Goal: Transaction & Acquisition: Purchase product/service

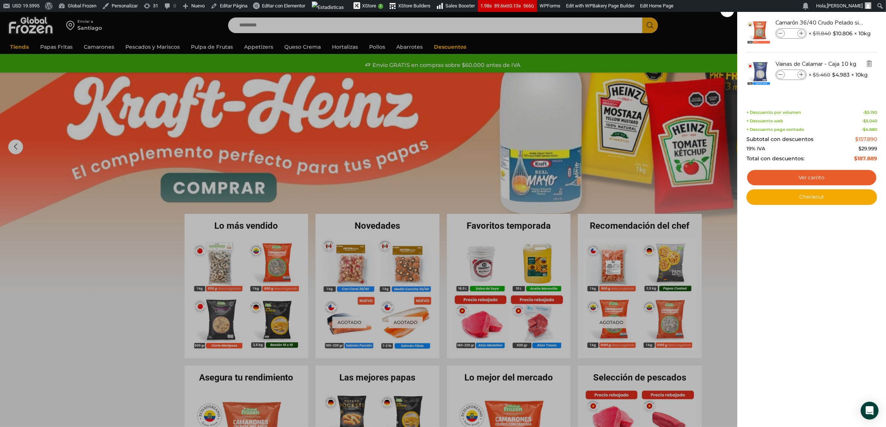
click at [866, 64] on img "Eliminar Vainas de Calamar - Caja 10 kg del carrito" at bounding box center [869, 63] width 7 height 7
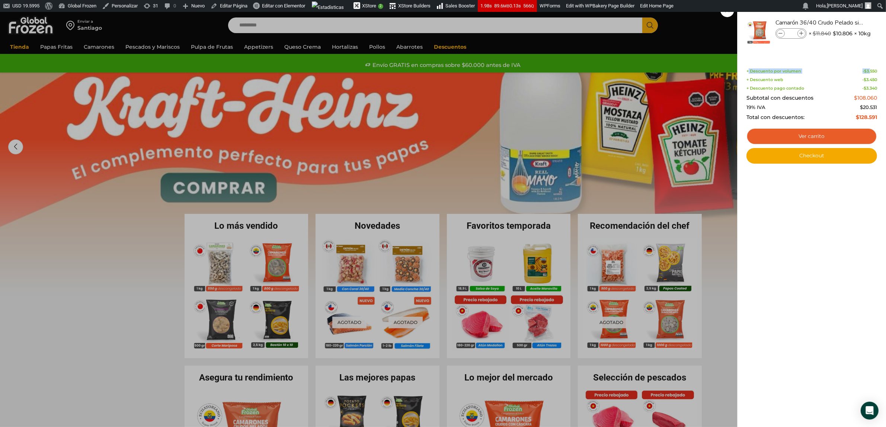
drag, startPoint x: 749, startPoint y: 73, endPoint x: 871, endPoint y: 71, distance: 122.1
click at [871, 71] on div "+ Descuento por volumen - $ 3.550" at bounding box center [812, 71] width 131 height 5
drag, startPoint x: 877, startPoint y: 89, endPoint x: 789, endPoint y: 88, distance: 87.8
click at [789, 88] on div "+ Descuento pago contado - $ 3.340" at bounding box center [812, 88] width 131 height 5
click at [841, 34] on div "1 [GEOGRAPHIC_DATA] 1 1 Shopping Cart *" at bounding box center [859, 25] width 37 height 17
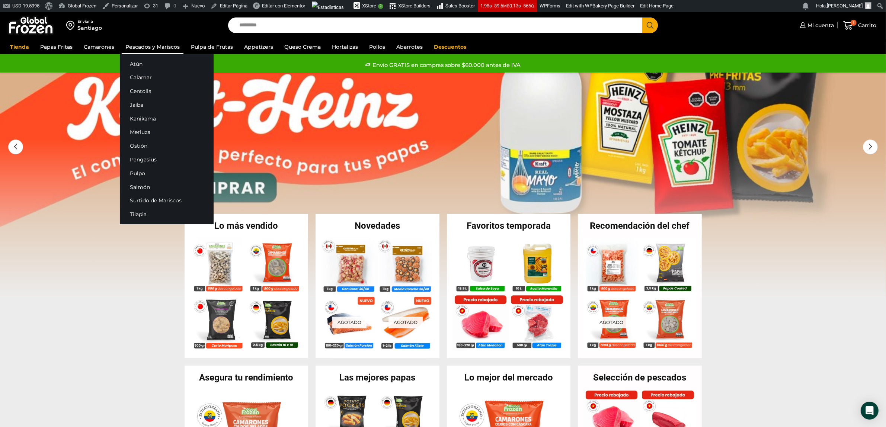
click at [136, 51] on link "Pescados y Mariscos" at bounding box center [153, 47] width 62 height 14
click at [141, 78] on link "Calamar" at bounding box center [167, 78] width 94 height 14
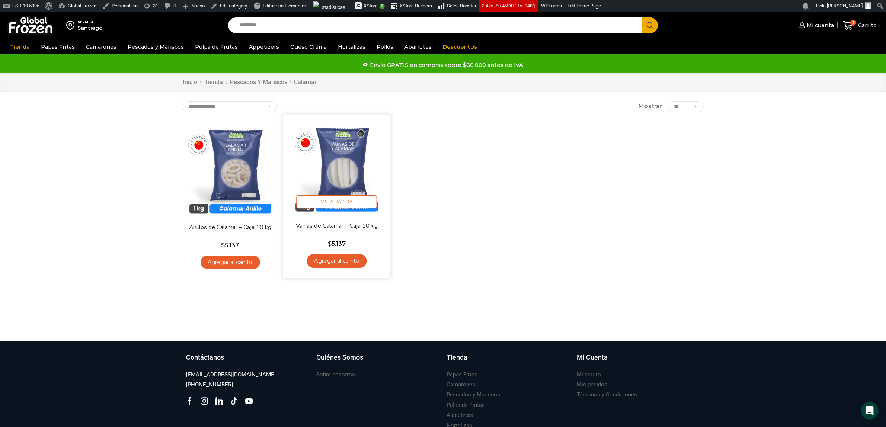
click at [338, 261] on link "Agregar al carrito" at bounding box center [337, 261] width 60 height 14
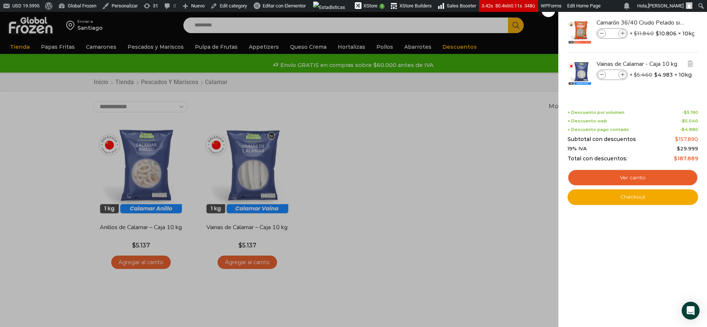
click at [601, 73] on icon at bounding box center [602, 75] width 4 height 4
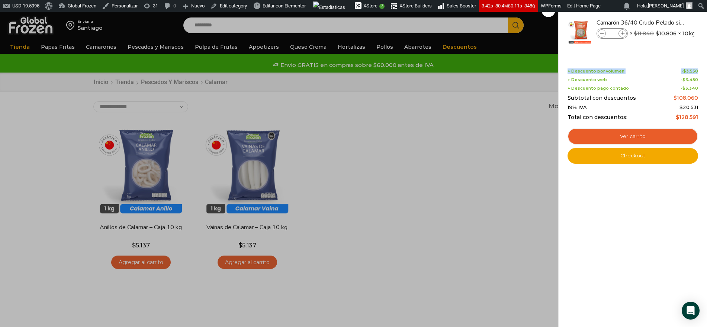
drag, startPoint x: 698, startPoint y: 70, endPoint x: 568, endPoint y: 70, distance: 129.9
click at [568, 70] on div "+ Descuento por volumen - $ 3.550" at bounding box center [633, 71] width 131 height 5
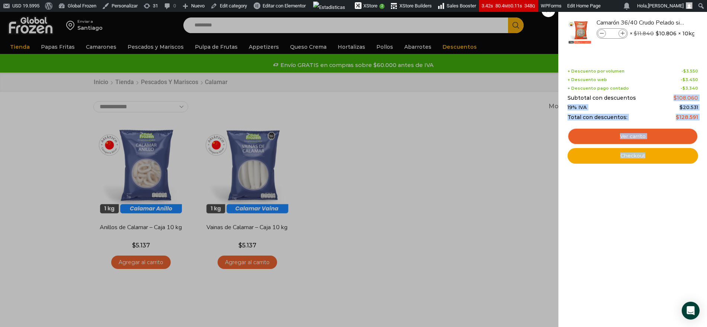
drag, startPoint x: 675, startPoint y: 98, endPoint x: 702, endPoint y: 98, distance: 27.5
click at [702, 98] on div "1 Shopping Cart Camarón 36/40 Crudo Pelado sin Vena - Super Prime - Caja 10 kg …" at bounding box center [633, 163] width 149 height 327
drag, startPoint x: 682, startPoint y: 78, endPoint x: 700, endPoint y: 77, distance: 17.9
click at [700, 77] on div "1 Shopping Cart Camarón 36/40 Crudo Pelado sin Vena - Super Prime - Caja 10 kg …" at bounding box center [633, 163] width 149 height 327
click at [680, 99] on bdi "$ 108.060" at bounding box center [686, 98] width 25 height 7
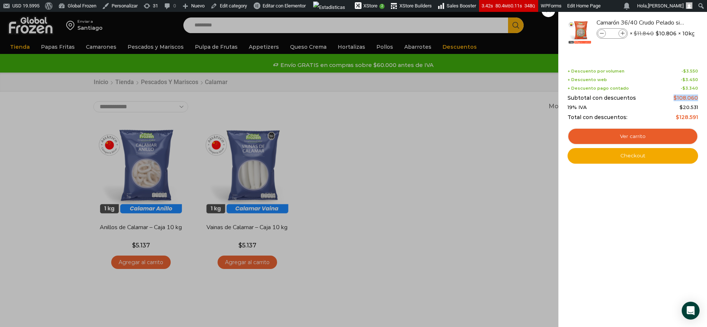
drag, startPoint x: 674, startPoint y: 98, endPoint x: 698, endPoint y: 98, distance: 24.6
click at [698, 98] on div "Subtotal con descuentos $ 108.060" at bounding box center [633, 98] width 131 height 6
click at [663, 34] on div "1 Carrito 1 1 Shopping Cart *" at bounding box center [681, 25] width 37 height 17
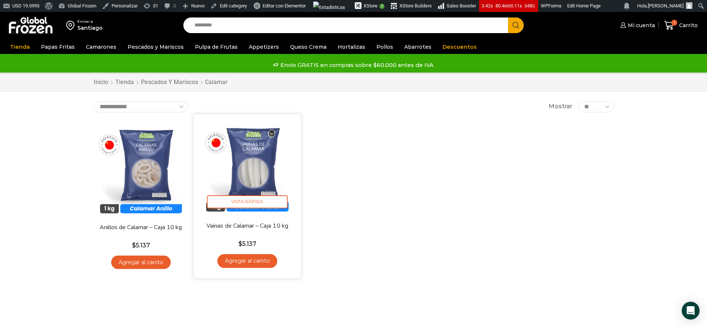
click at [254, 261] on link "Agregar al carrito" at bounding box center [247, 261] width 60 height 14
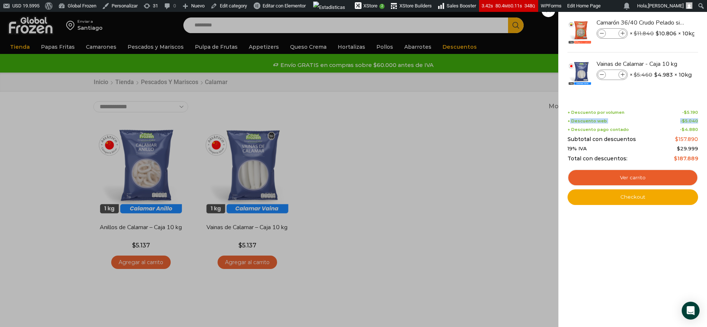
drag, startPoint x: 571, startPoint y: 120, endPoint x: 698, endPoint y: 119, distance: 127.7
click at [698, 119] on div "+ Descuento web - $ 5.040" at bounding box center [633, 121] width 131 height 5
drag, startPoint x: 568, startPoint y: 113, endPoint x: 697, endPoint y: 110, distance: 128.8
click at [697, 110] on div "+ Descuento por volumen - $ 5.190" at bounding box center [633, 112] width 131 height 5
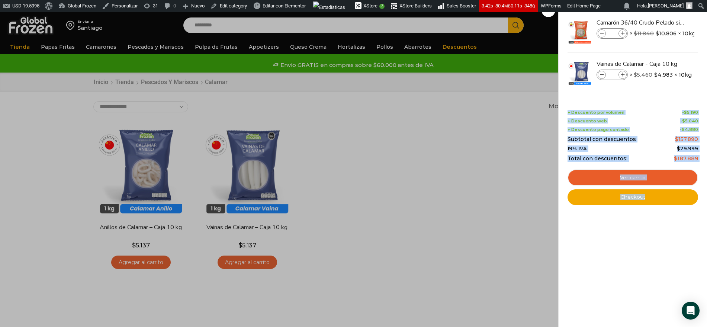
drag, startPoint x: 568, startPoint y: 120, endPoint x: 699, endPoint y: 119, distance: 130.6
click at [699, 119] on div "2 Shopping Cart Camarón 36/40 Crudo Pelado sin Vena - Super Prime - Caja 10 kg …" at bounding box center [633, 163] width 149 height 327
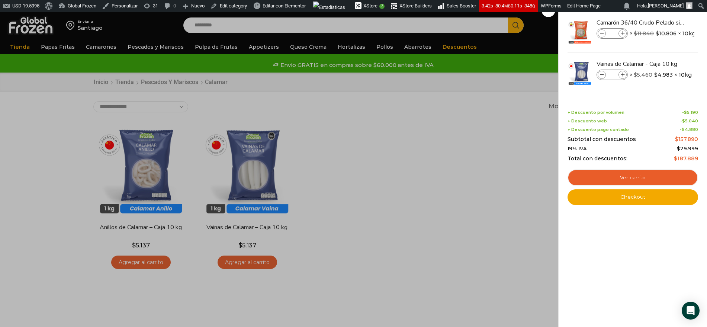
click at [699, 119] on div "2 Shopping Cart Camarón 36/40 Crudo Pelado sin Vena - Super Prime - Caja 10 kg …" at bounding box center [633, 163] width 149 height 327
click at [613, 32] on input "*" at bounding box center [612, 33] width 11 height 8
type input "****"
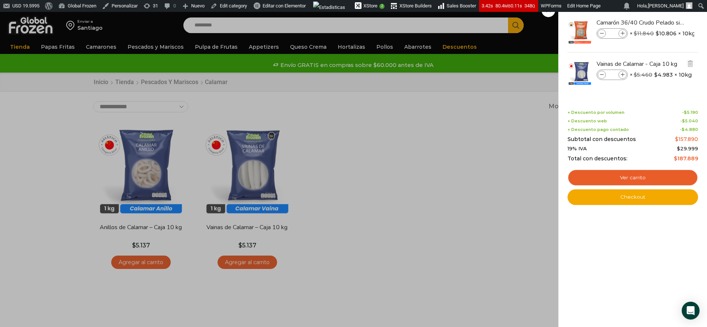
click at [644, 84] on li "Vainas de Calamar - Caja 10 kg Vainas de Calamar - Caja 10 kg cantidad * × $ 5.…" at bounding box center [633, 72] width 132 height 41
click at [692, 64] on img "Eliminar Vainas de Calamar - Caja 10 kg del carrito" at bounding box center [690, 63] width 7 height 7
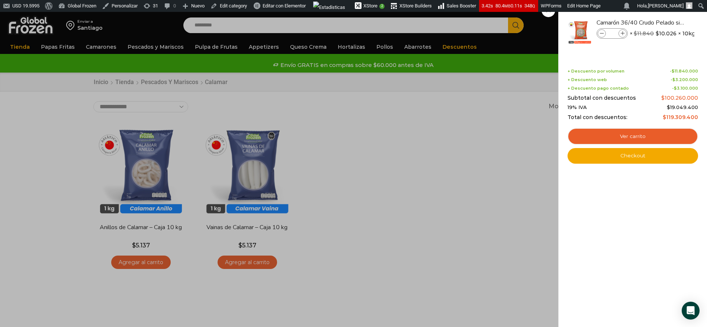
click at [663, 34] on div "1000 Carrito 1000 1000 Shopping Cart" at bounding box center [681, 25] width 37 height 17
